Goal: Information Seeking & Learning: Find specific page/section

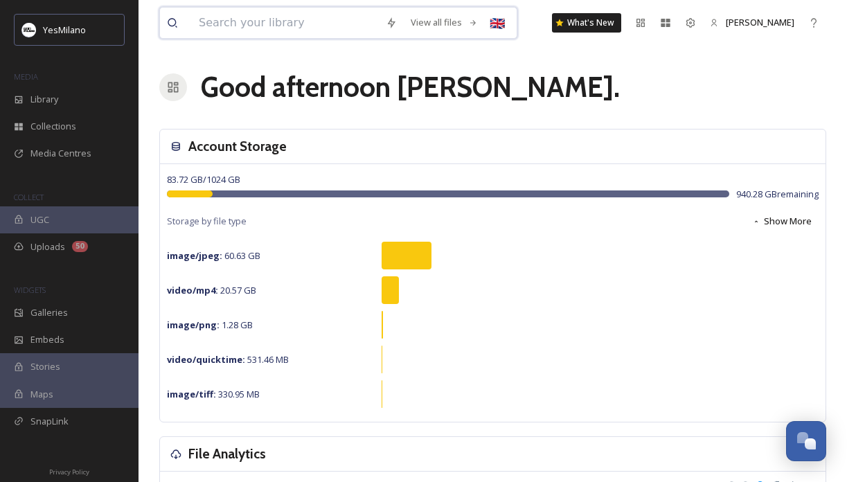
click at [274, 31] on input at bounding box center [285, 23] width 187 height 30
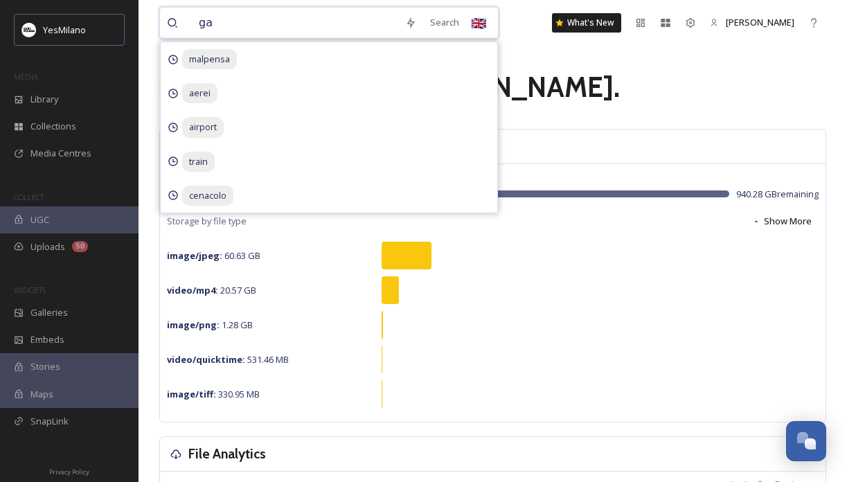
type input "g"
type input "galleria"
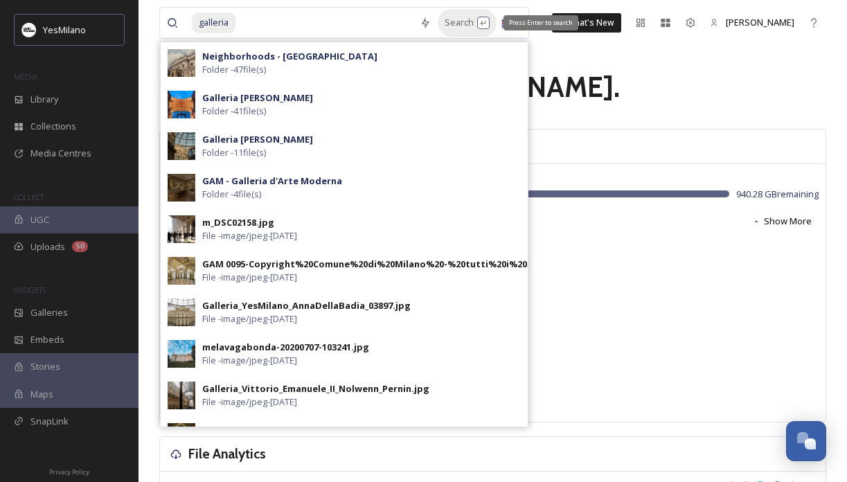
click at [440, 16] on div "Search Press Enter to search" at bounding box center [467, 22] width 59 height 27
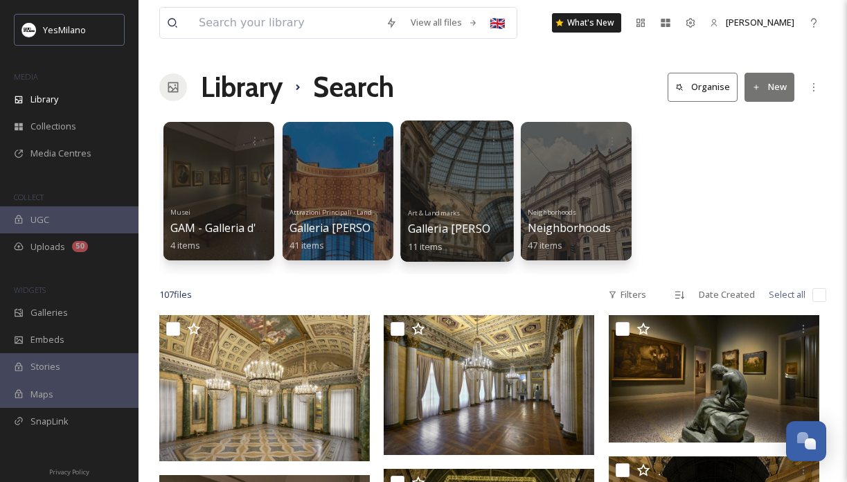
click at [429, 166] on div at bounding box center [456, 190] width 113 height 141
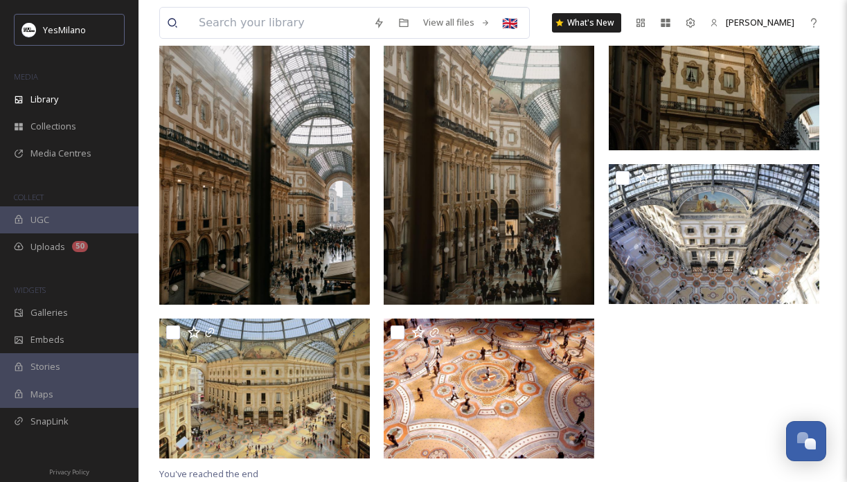
scroll to position [509, 0]
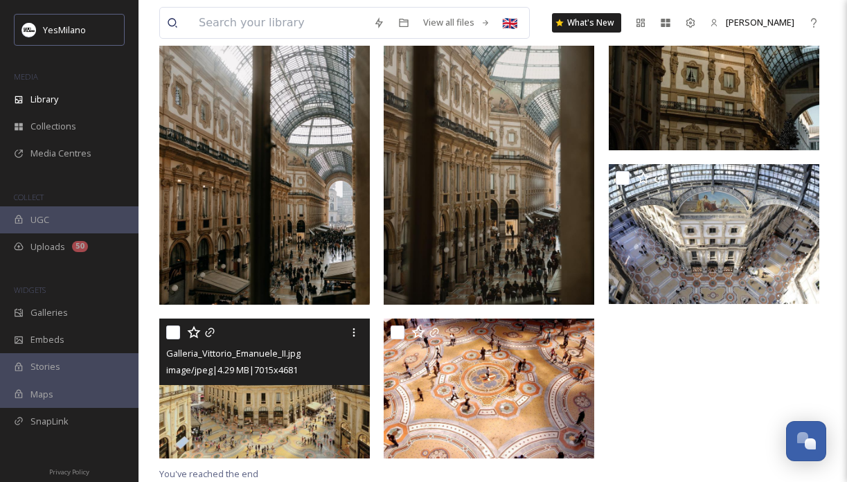
drag, startPoint x: 238, startPoint y: 424, endPoint x: 363, endPoint y: -88, distance: 527.2
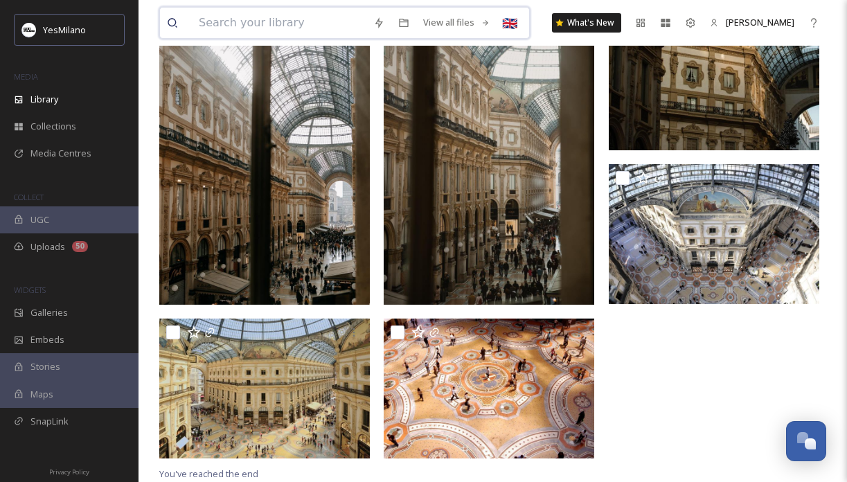
click at [242, 24] on input at bounding box center [279, 23] width 174 height 30
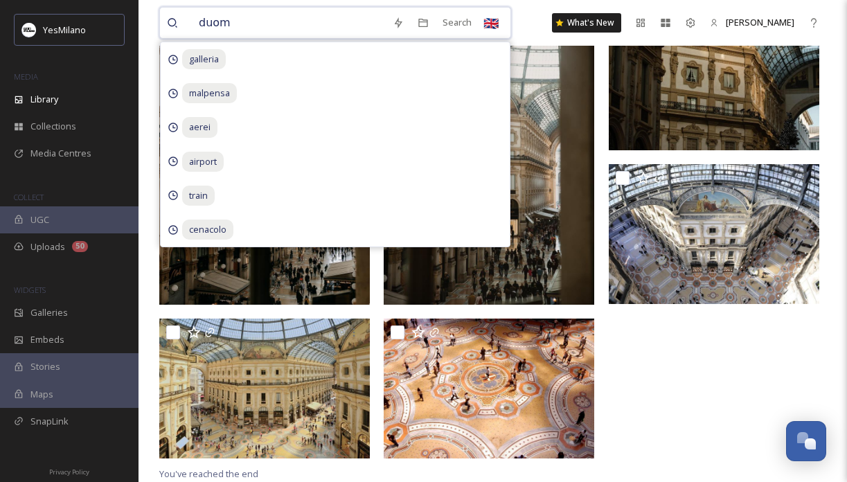
type input "duomo"
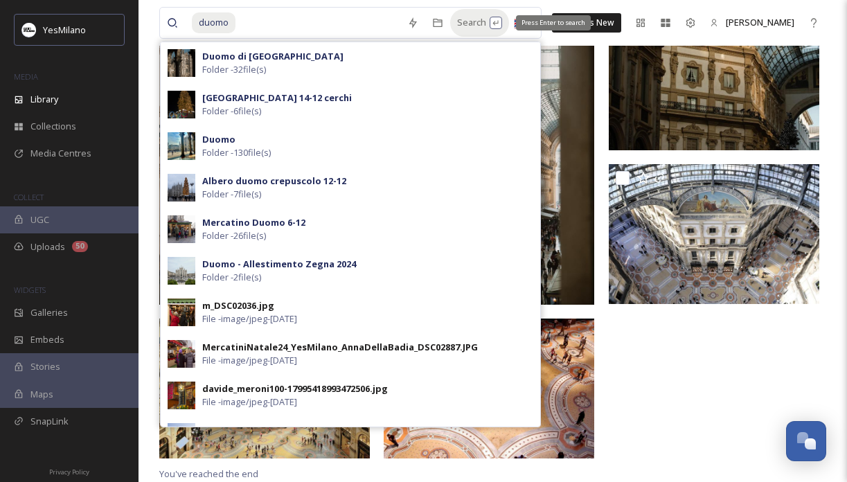
click at [465, 23] on div "Search Press Enter to search" at bounding box center [479, 22] width 59 height 27
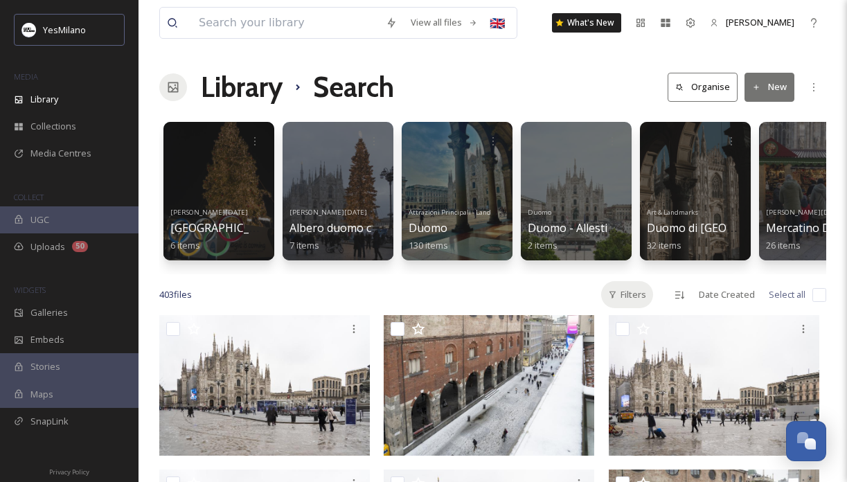
click at [636, 294] on div "Filters" at bounding box center [627, 294] width 52 height 27
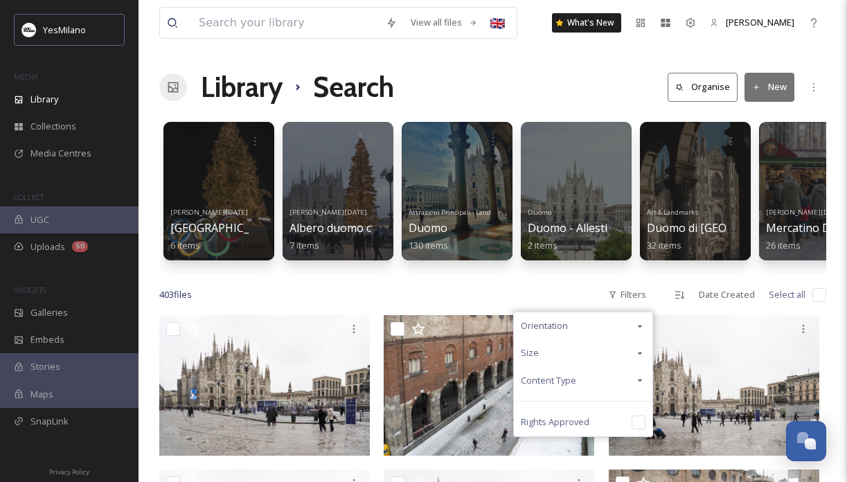
click at [572, 332] on div "Orientation" at bounding box center [583, 325] width 138 height 27
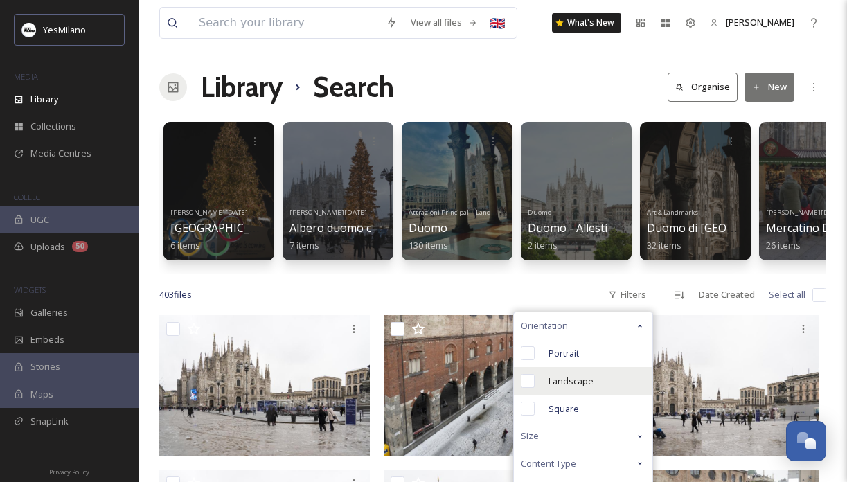
click at [566, 384] on span "Landscape" at bounding box center [570, 381] width 45 height 13
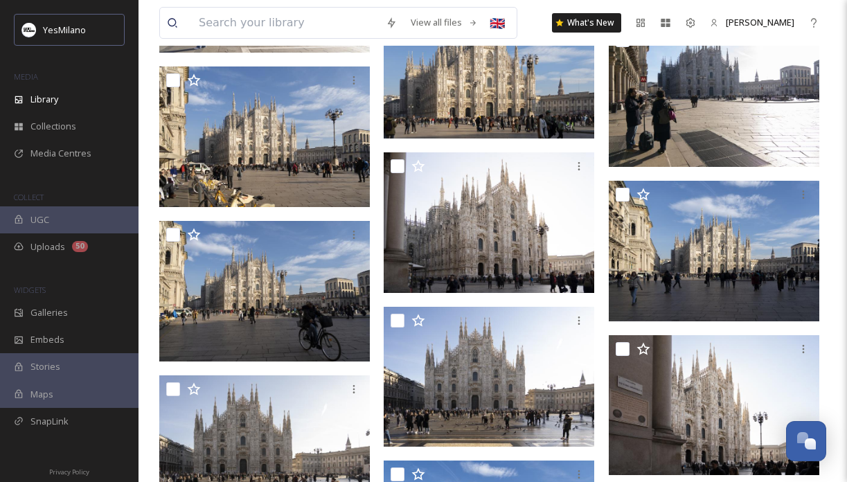
scroll to position [6074, 0]
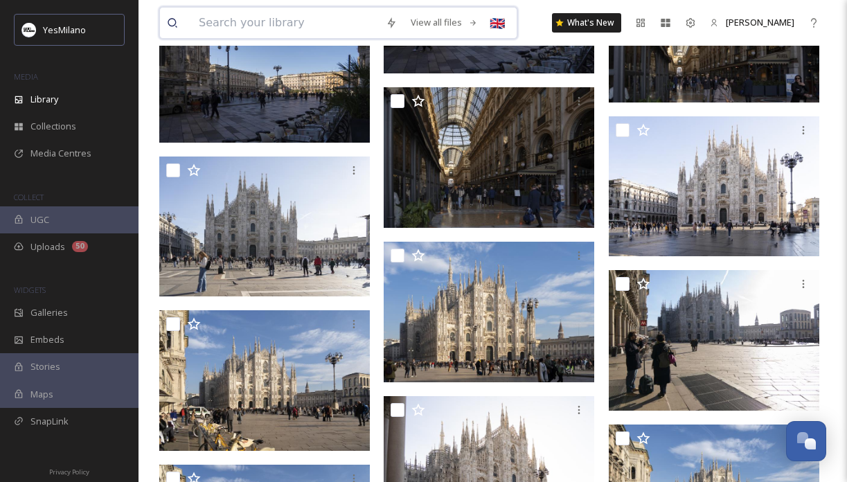
click at [286, 28] on input at bounding box center [285, 23] width 187 height 30
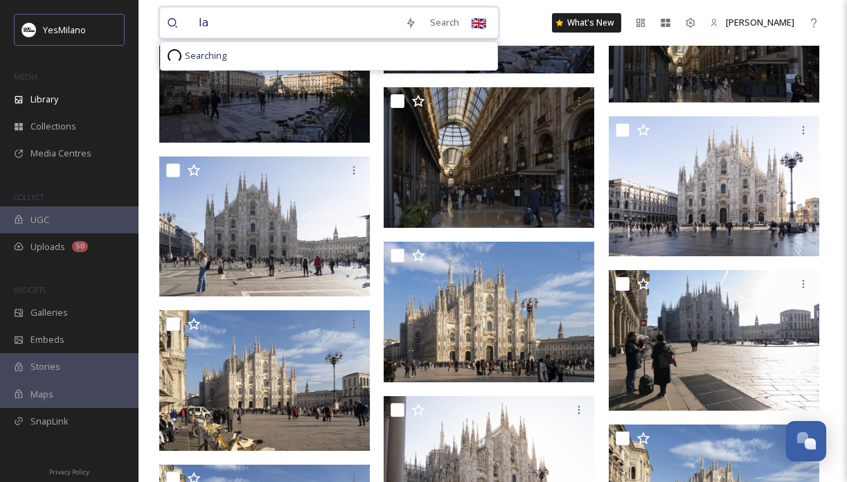
type input "l"
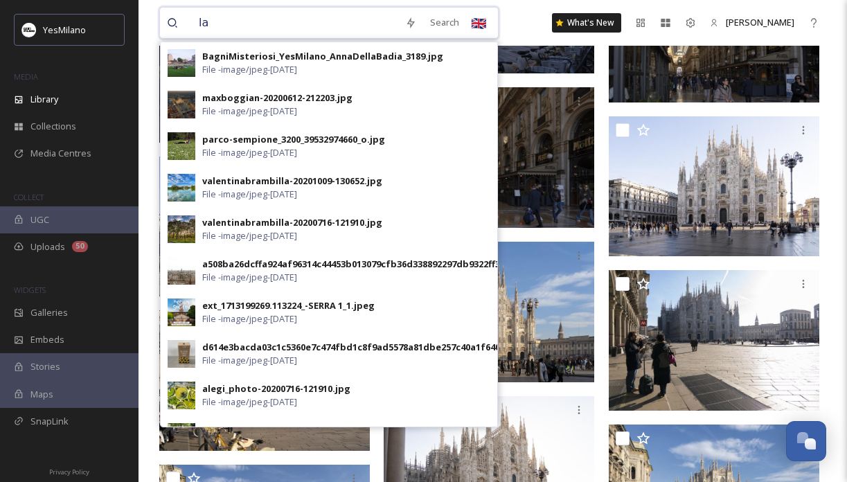
type input "l"
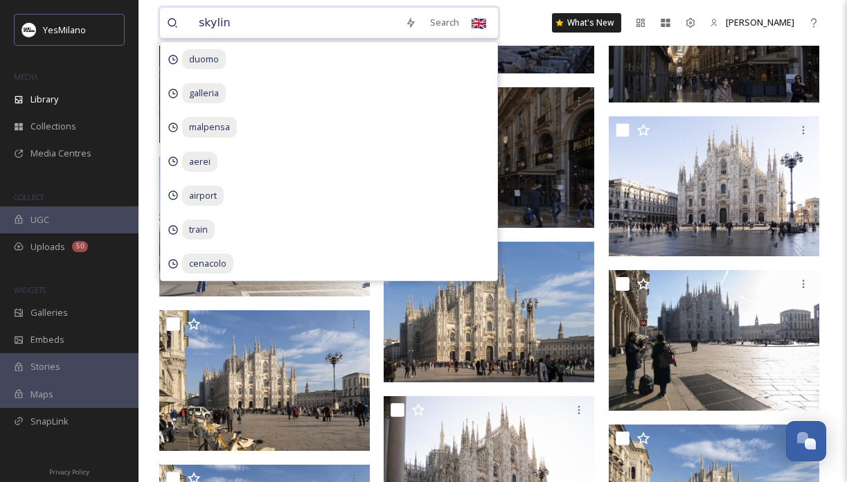
type input "skyline"
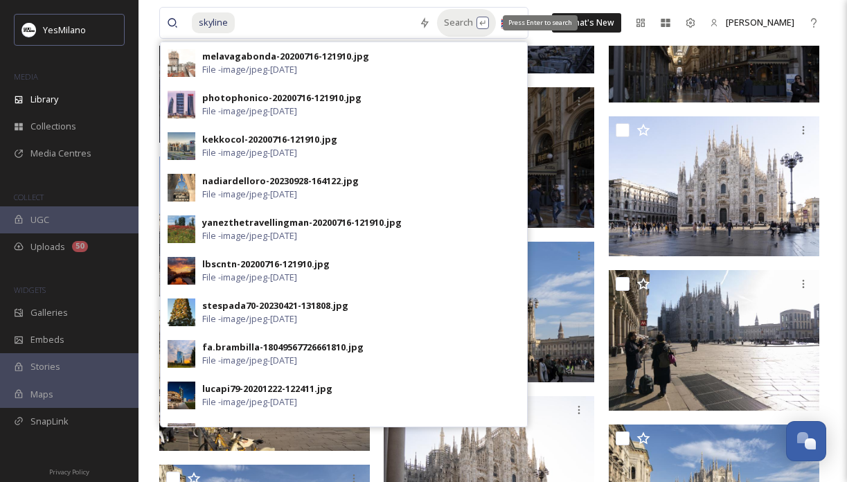
click at [463, 28] on div "Search Press Enter to search" at bounding box center [466, 22] width 59 height 27
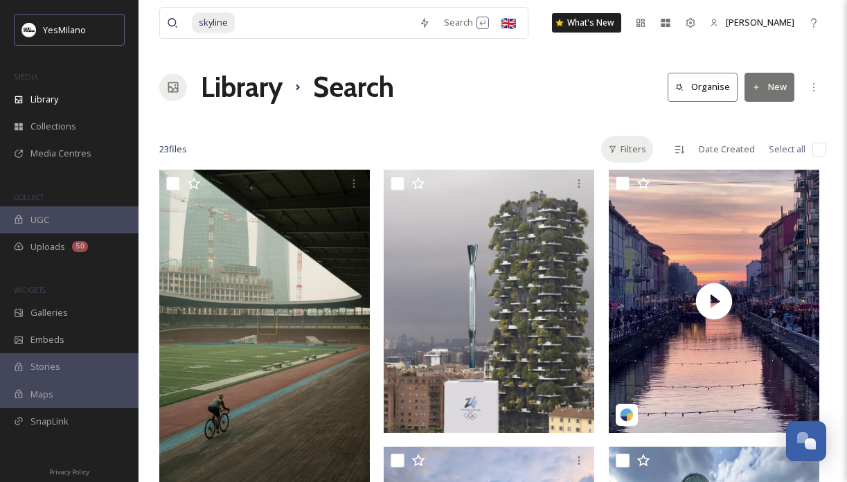
click at [631, 146] on div "Filters" at bounding box center [627, 149] width 52 height 27
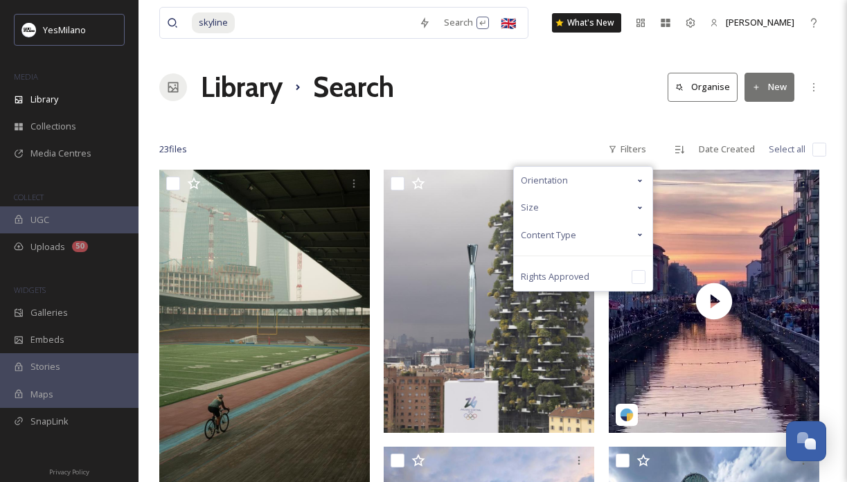
click at [605, 184] on div "Orientation" at bounding box center [583, 180] width 138 height 27
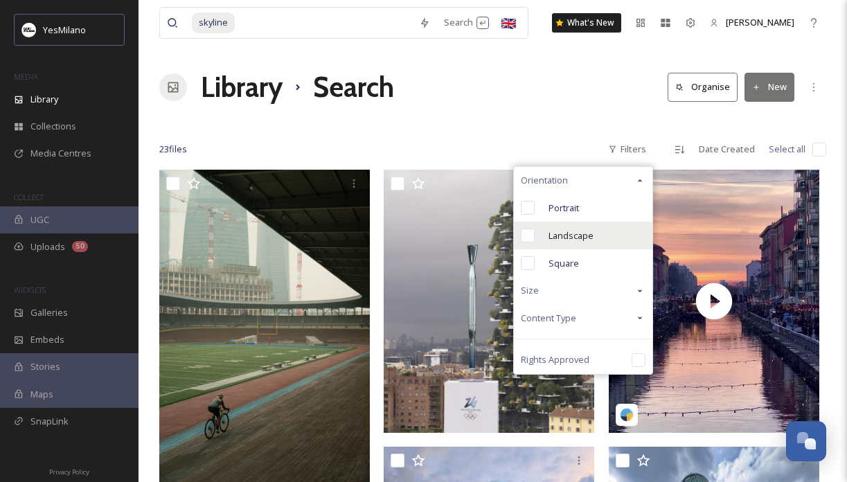
click at [563, 240] on span "Landscape" at bounding box center [570, 235] width 45 height 13
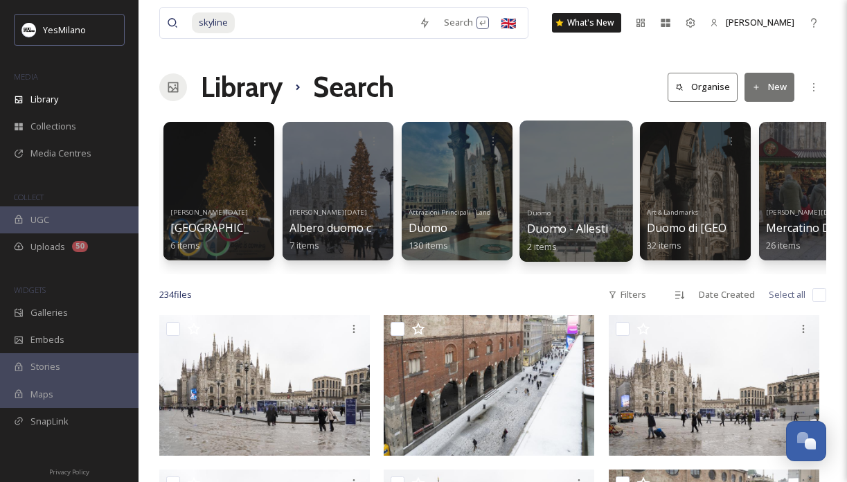
click at [535, 138] on div at bounding box center [576, 140] width 99 height 26
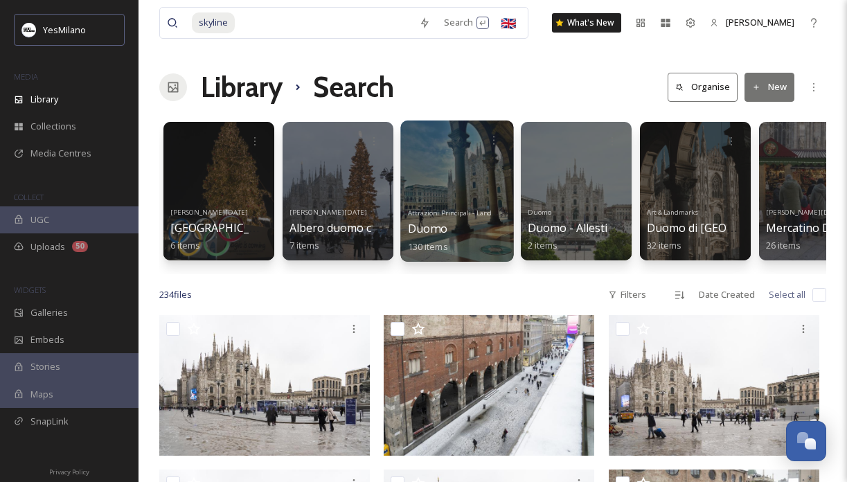
click at [451, 181] on div at bounding box center [456, 190] width 113 height 141
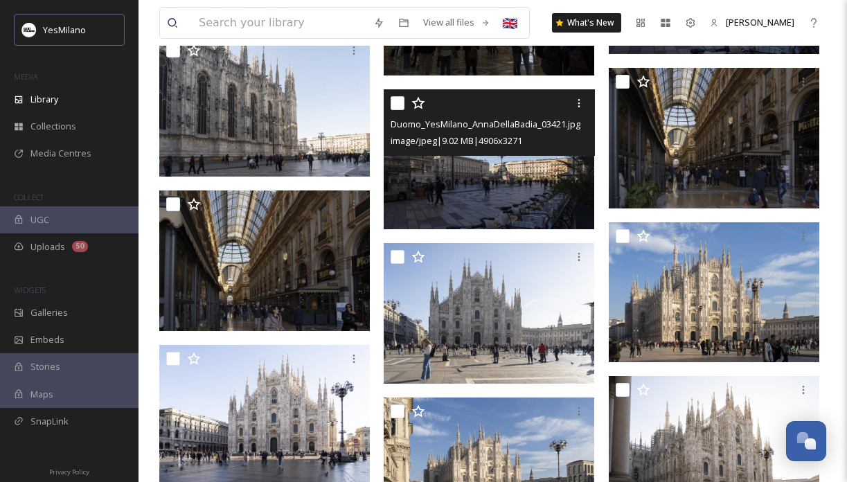
scroll to position [892, 0]
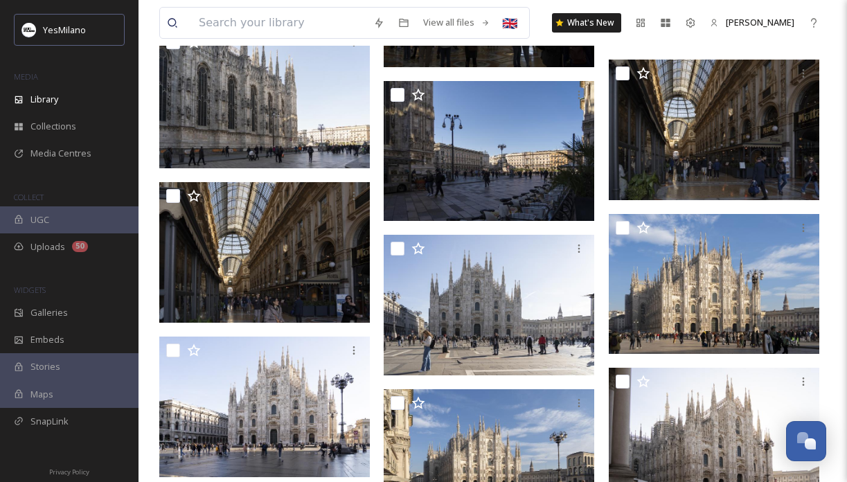
drag, startPoint x: 690, startPoint y: 334, endPoint x: 528, endPoint y: -369, distance: 721.1
drag, startPoint x: 700, startPoint y: 296, endPoint x: 703, endPoint y: -957, distance: 1253.0
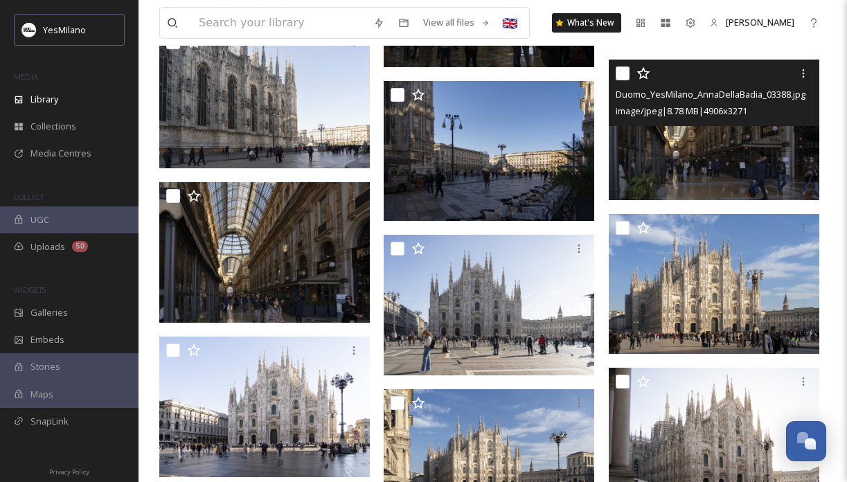
drag, startPoint x: 739, startPoint y: 305, endPoint x: 732, endPoint y: 332, distance: 27.9
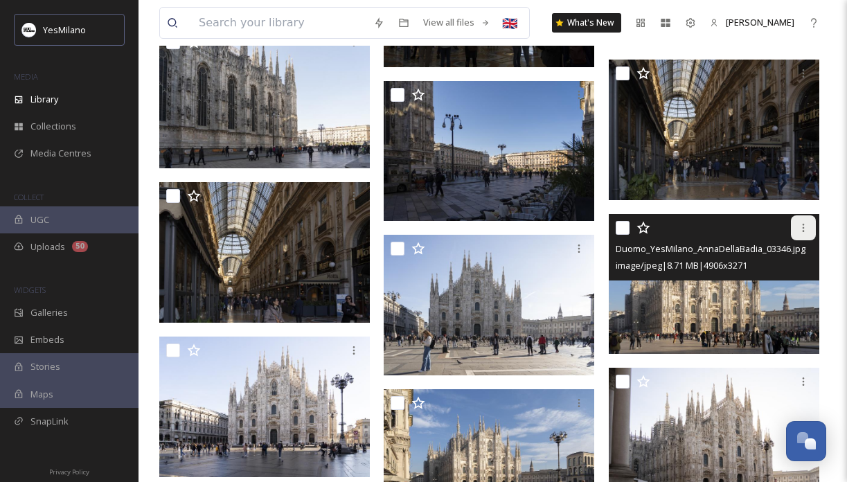
click at [802, 226] on icon at bounding box center [802, 227] width 11 height 11
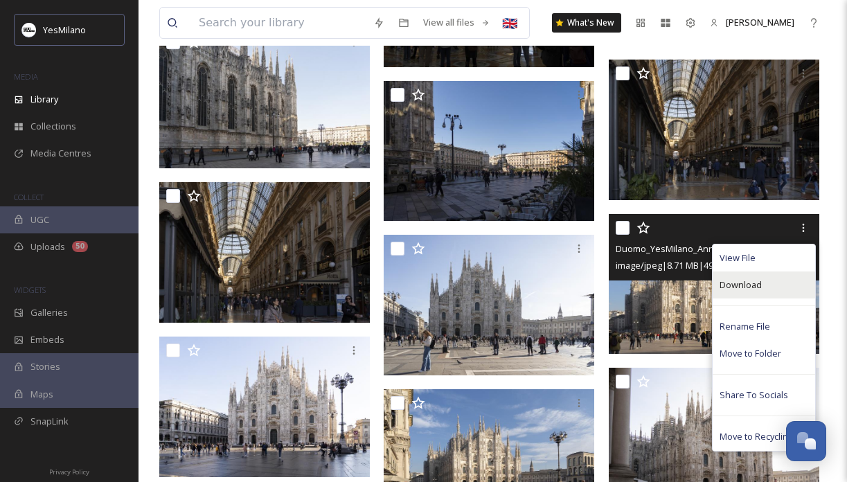
click at [796, 285] on div "Download" at bounding box center [763, 284] width 102 height 27
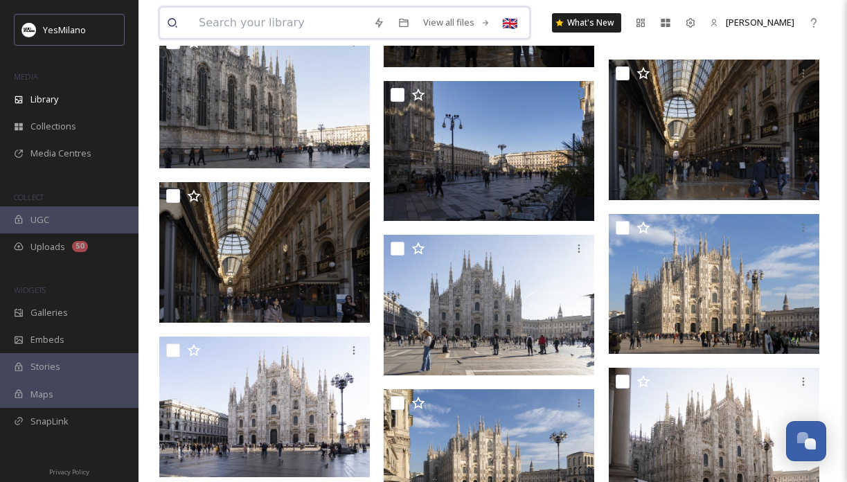
click at [277, 22] on input at bounding box center [279, 23] width 174 height 30
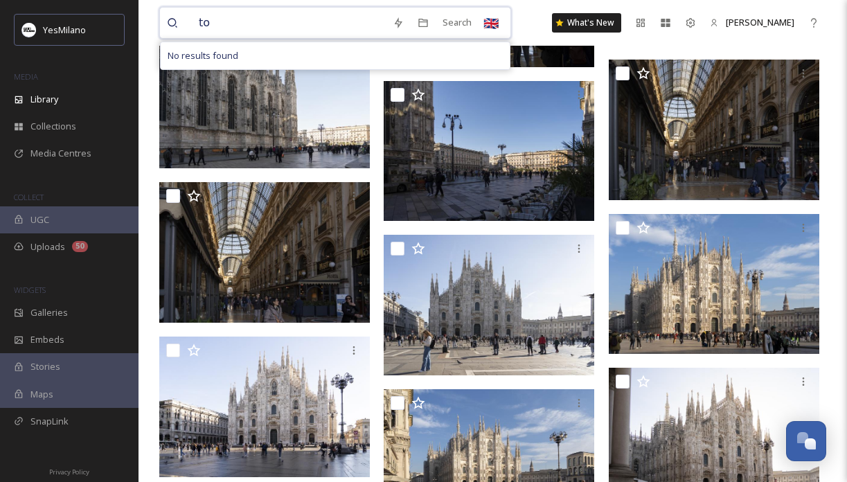
type input "t"
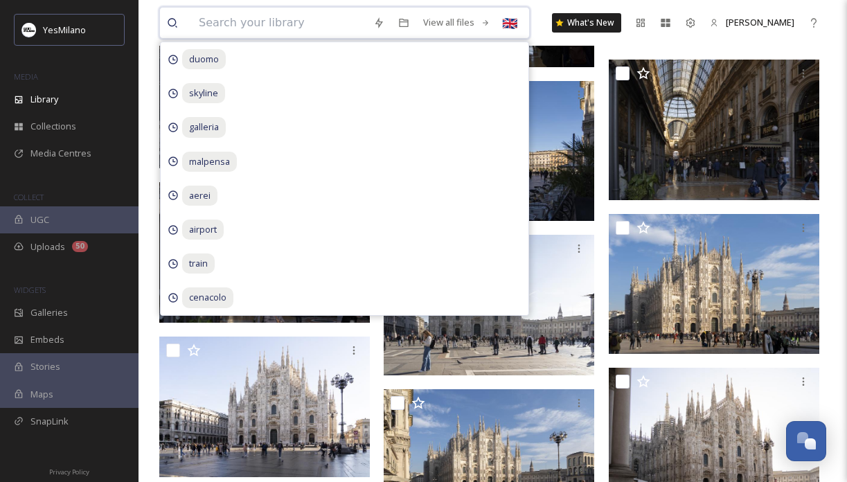
type input "i"
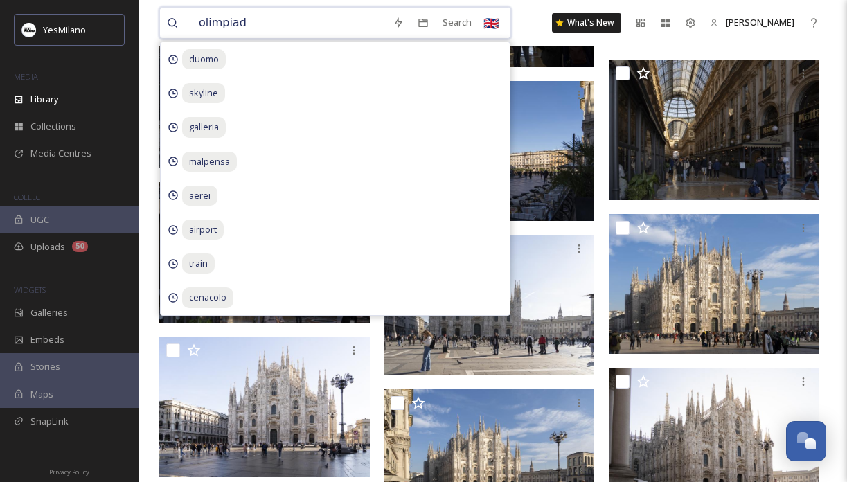
type input "olimpiadi"
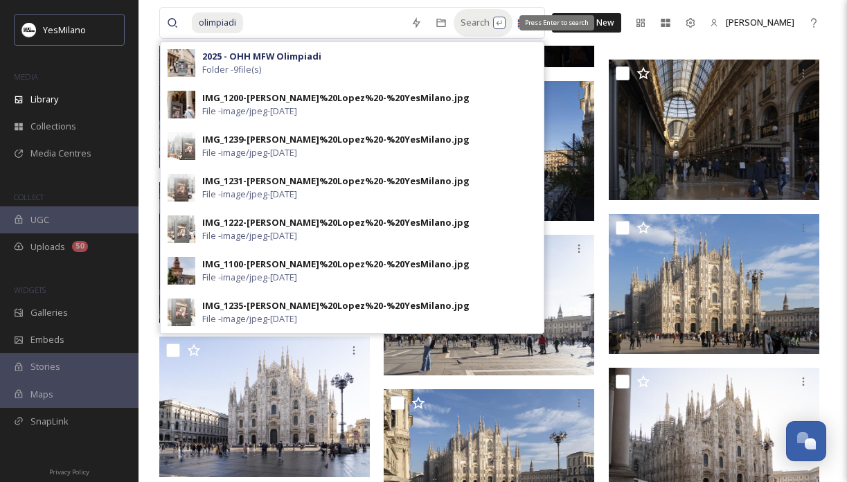
click at [462, 22] on div "Search Press Enter to search" at bounding box center [482, 22] width 59 height 27
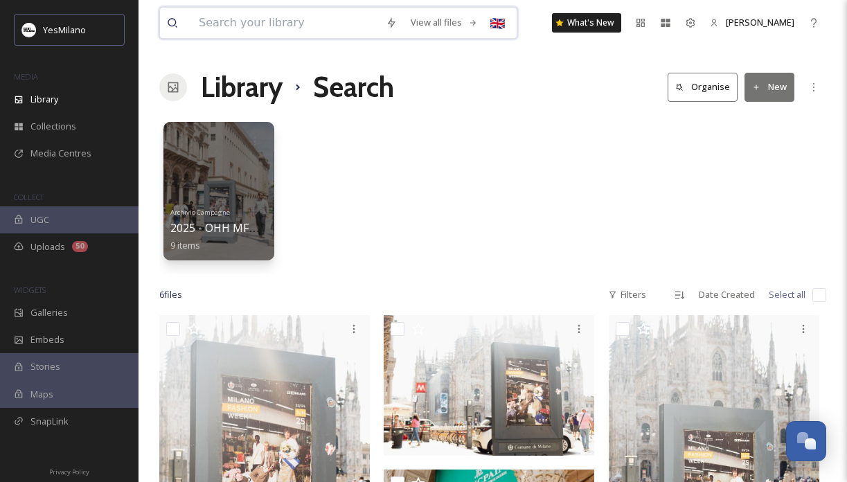
click at [303, 38] on div "View all files 🇬🇧" at bounding box center [338, 23] width 358 height 32
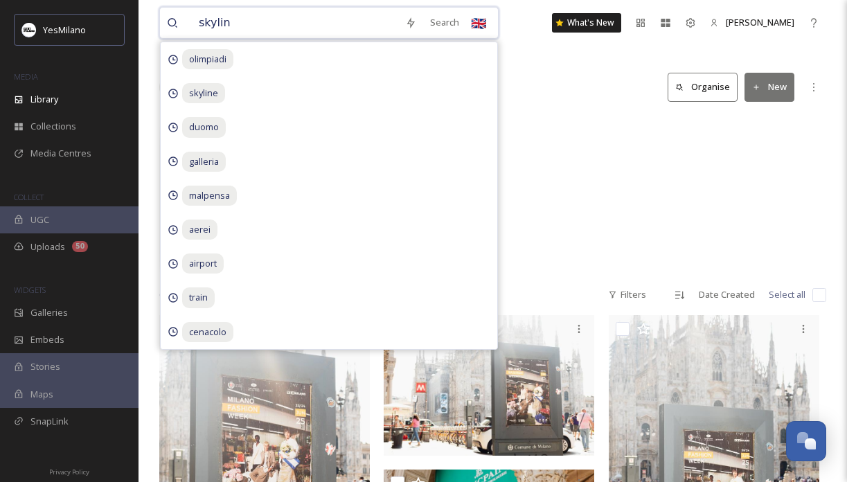
type input "skyline"
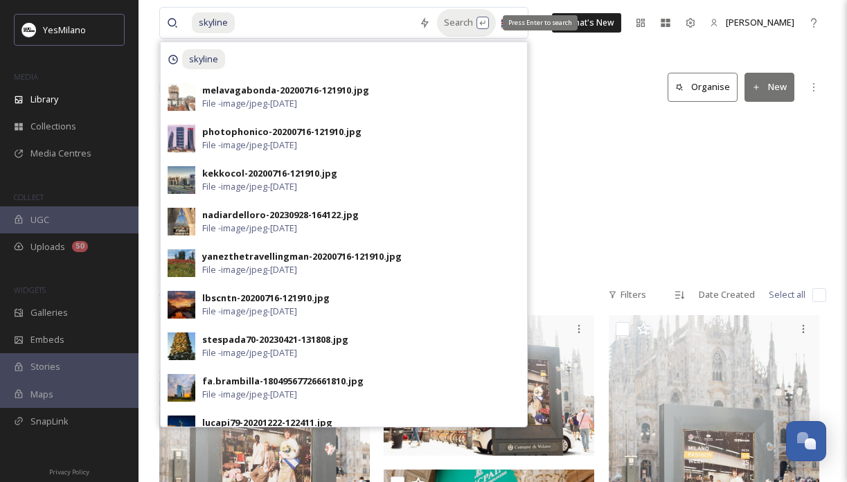
click at [459, 17] on div "Search Press Enter to search" at bounding box center [466, 22] width 59 height 27
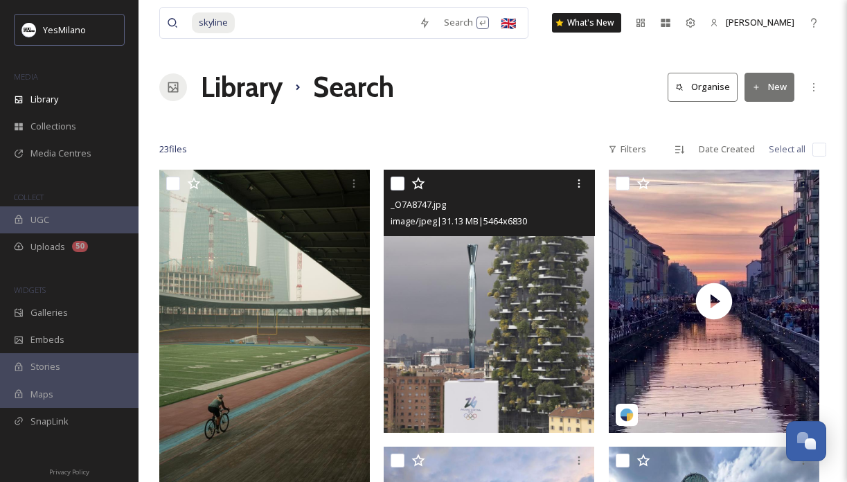
click at [522, 345] on img at bounding box center [489, 301] width 210 height 263
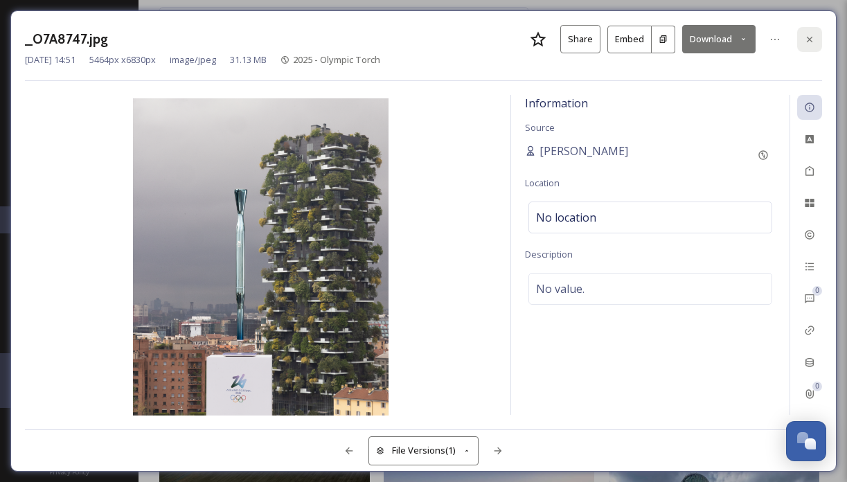
click at [813, 38] on icon at bounding box center [809, 39] width 11 height 11
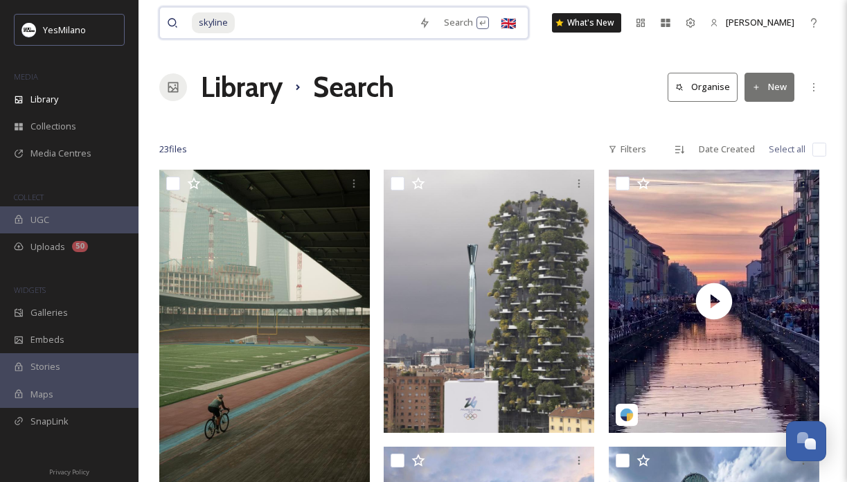
click at [318, 21] on input at bounding box center [324, 23] width 176 height 30
type input "s"
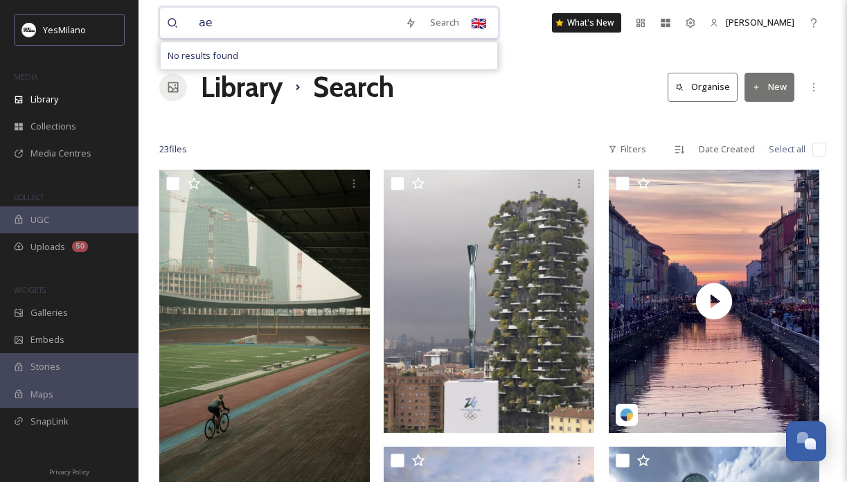
type input "a"
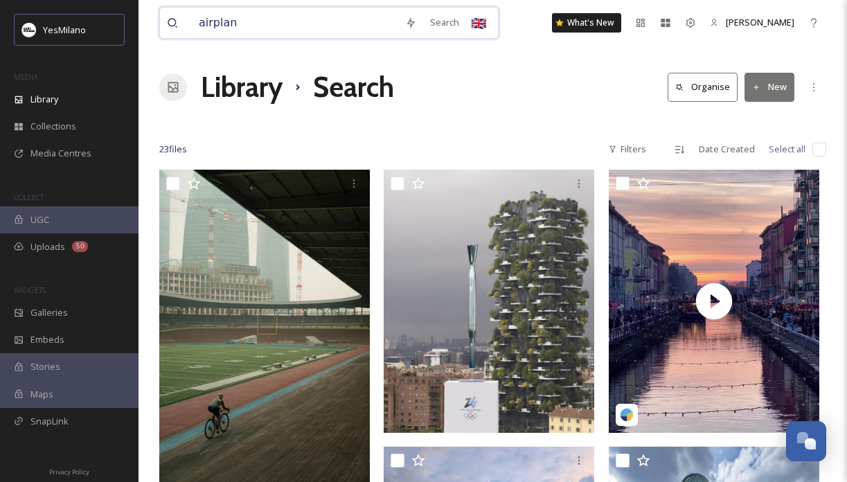
type input "airplane"
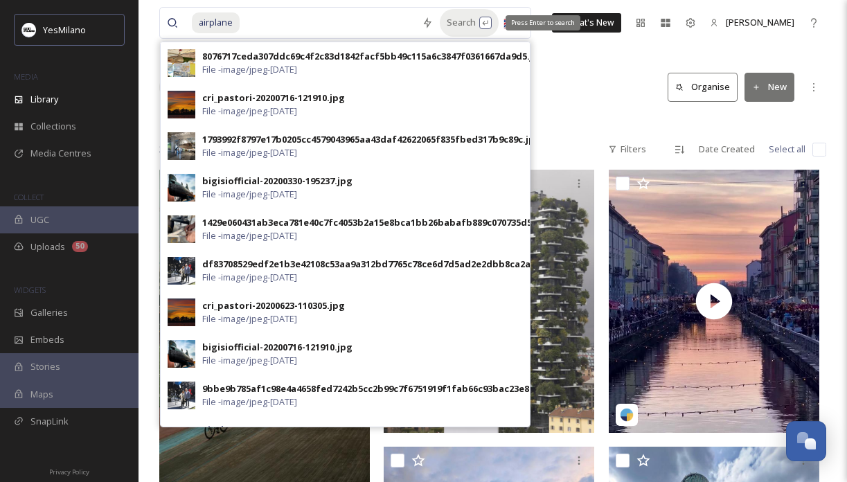
click at [457, 24] on div "Search Press Enter to search" at bounding box center [469, 22] width 59 height 27
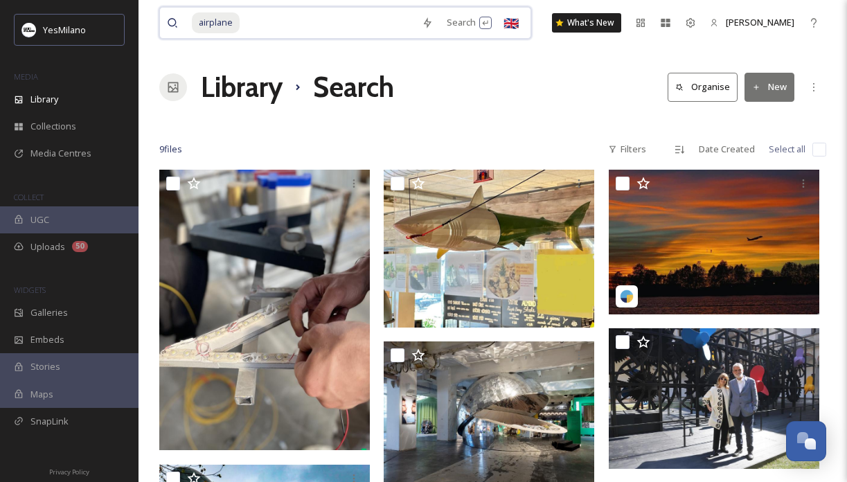
click at [306, 26] on input at bounding box center [328, 23] width 174 height 30
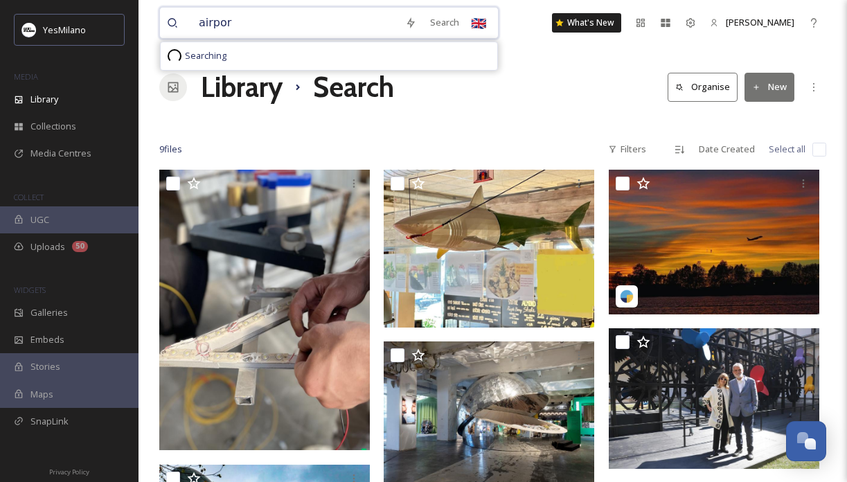
type input "airport"
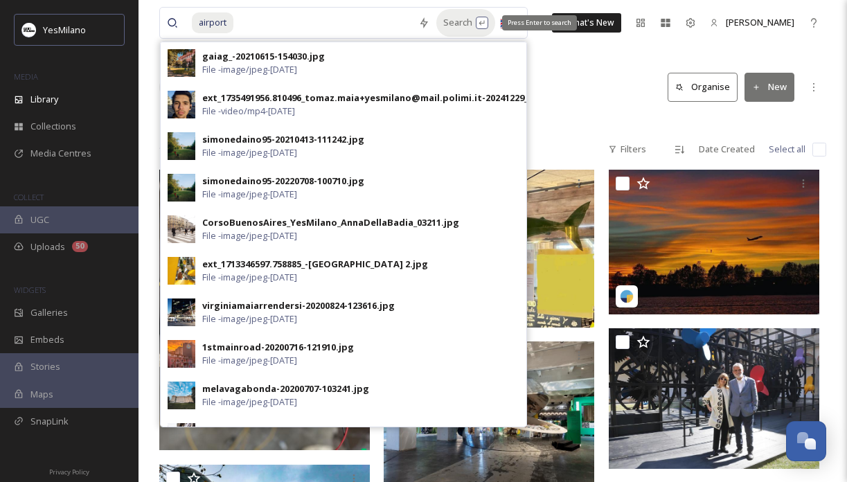
click at [460, 21] on div "Search Press Enter to search" at bounding box center [465, 22] width 59 height 27
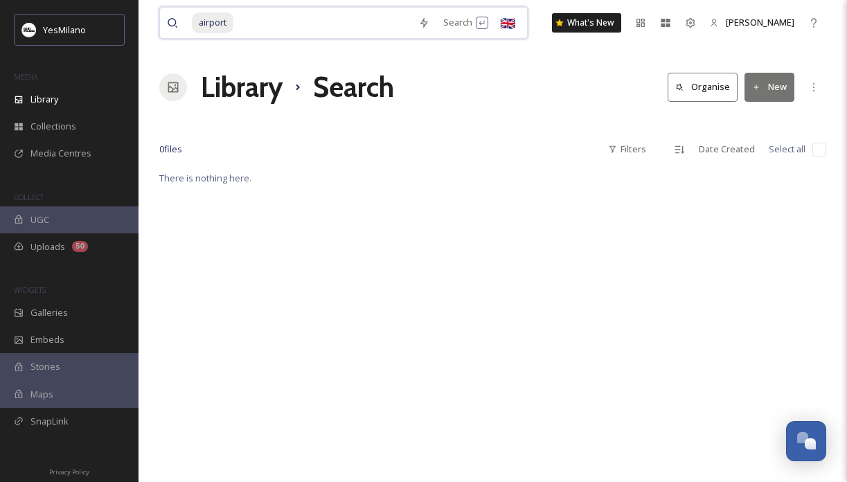
click at [356, 15] on input at bounding box center [323, 23] width 177 height 30
type input "a"
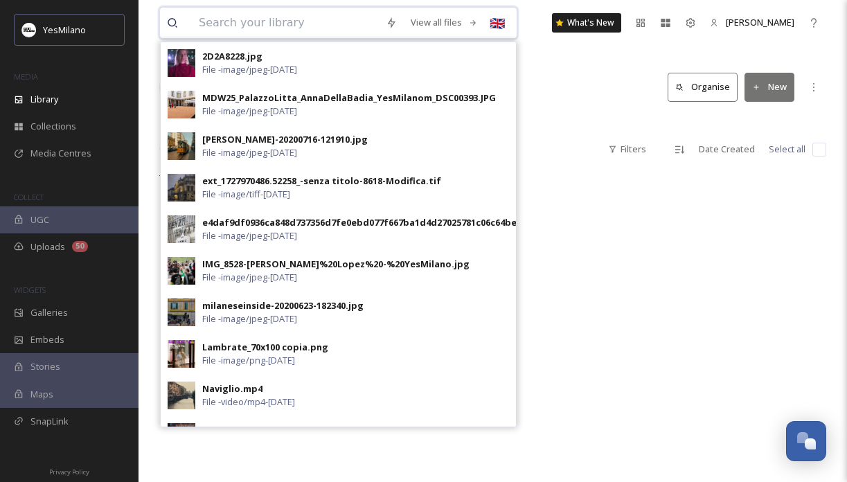
click at [357, 30] on input at bounding box center [285, 23] width 187 height 30
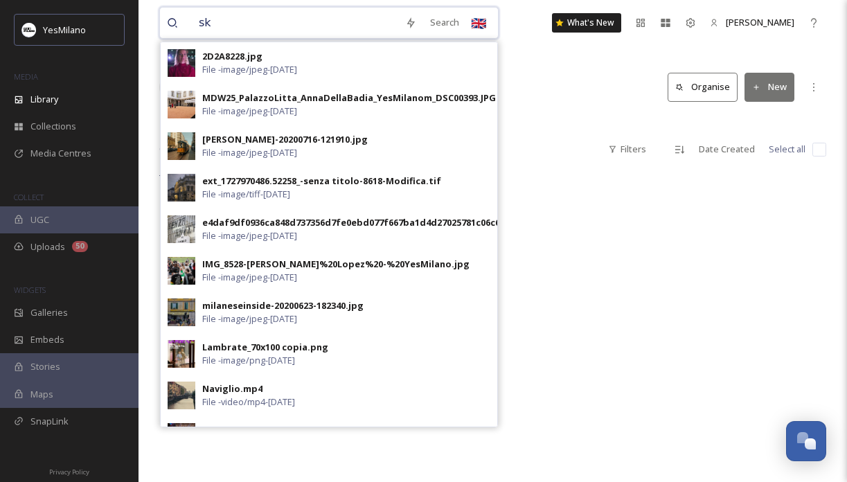
type input "sky"
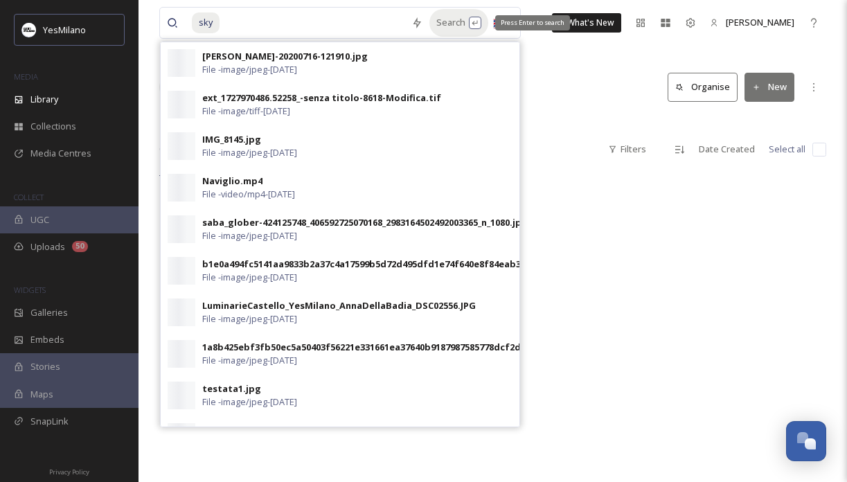
click at [451, 16] on div "Search Press Enter to search" at bounding box center [458, 22] width 59 height 27
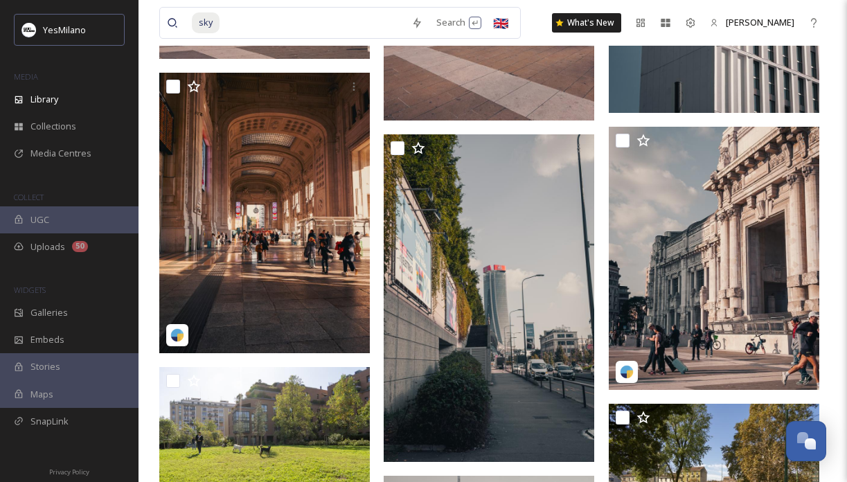
scroll to position [6010, 0]
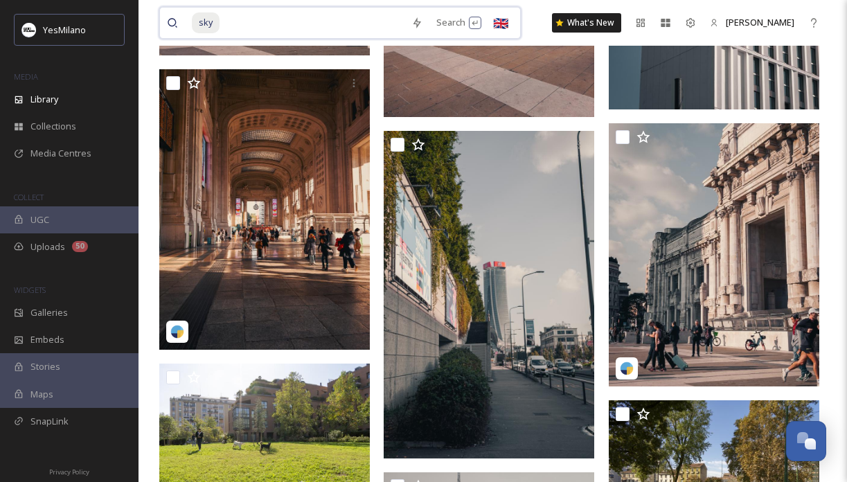
click at [352, 28] on input at bounding box center [312, 23] width 183 height 30
type input "s"
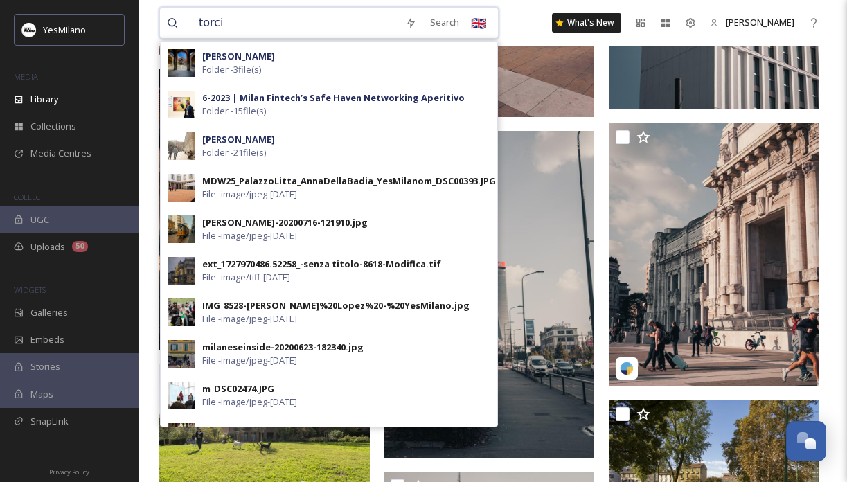
type input "torcia"
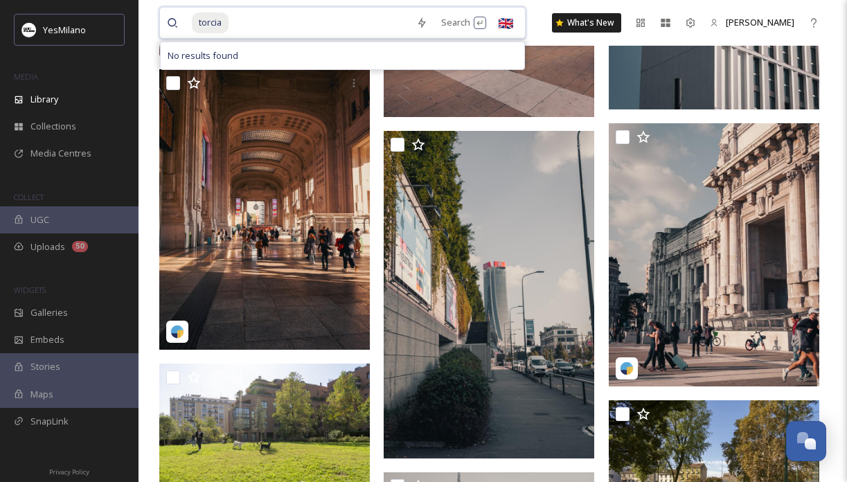
click at [317, 22] on input at bounding box center [319, 23] width 179 height 30
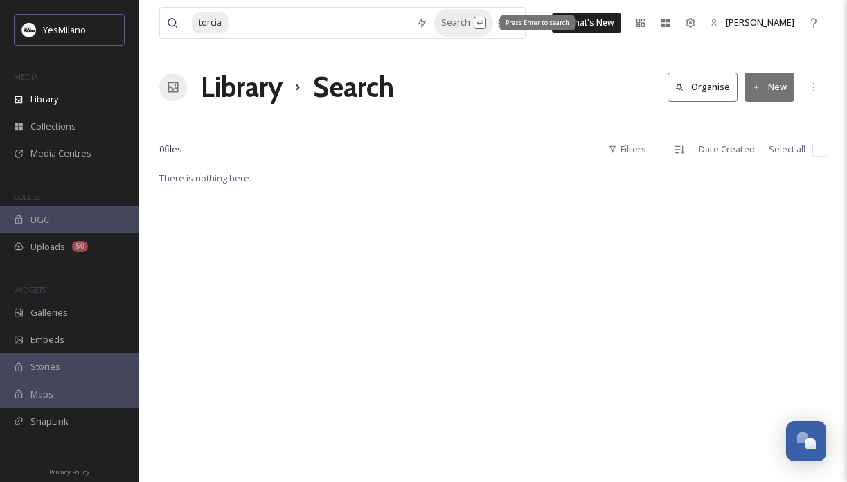
click at [449, 22] on div "Search Press Enter to search" at bounding box center [463, 22] width 59 height 27
click at [366, 25] on input at bounding box center [319, 23] width 179 height 30
type input "t"
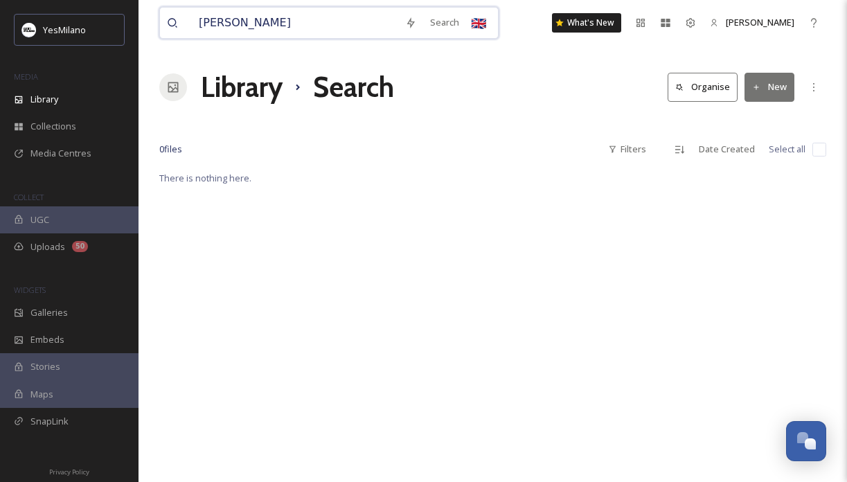
type input "[PERSON_NAME]"
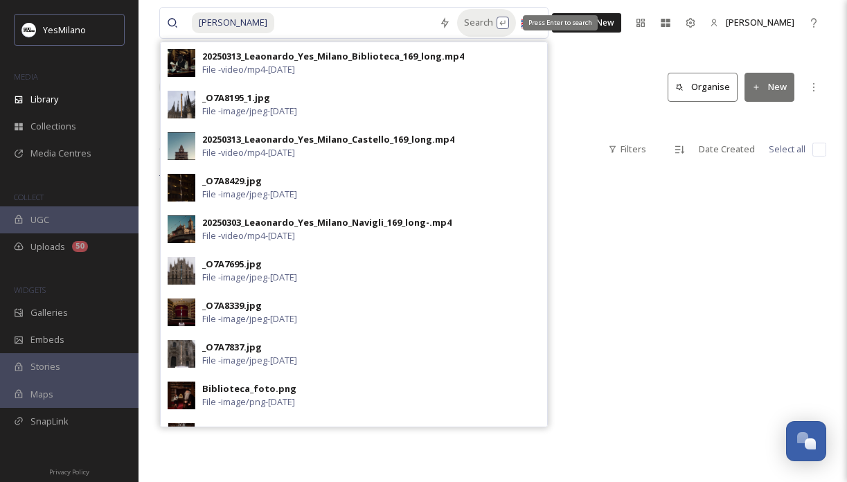
click at [474, 23] on div "Search Press Enter to search" at bounding box center [486, 22] width 59 height 27
